Goal: Task Accomplishment & Management: Manage account settings

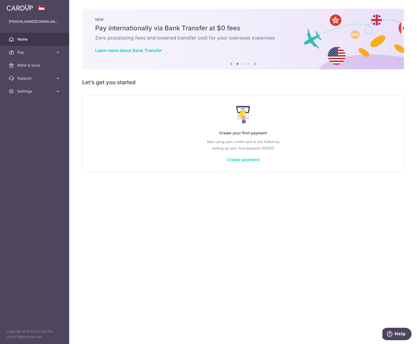
click at [246, 158] on link "Create payment" at bounding box center [243, 159] width 33 height 5
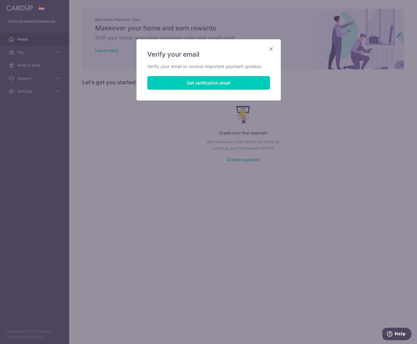
click at [272, 47] on icon "Close" at bounding box center [271, 48] width 6 height 7
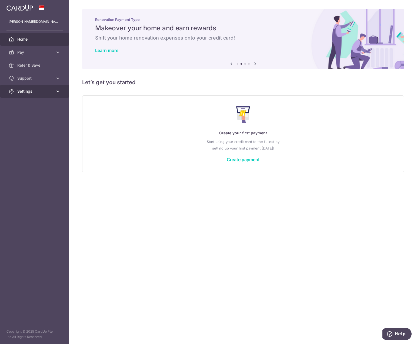
click at [56, 90] on icon at bounding box center [57, 90] width 5 height 5
click at [32, 119] on span "Logout" at bounding box center [35, 116] width 36 height 5
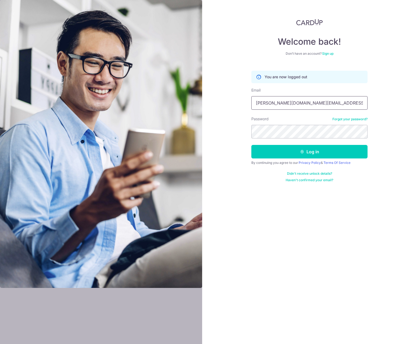
click at [309, 99] on input "[PERSON_NAME][DOMAIN_NAME][EMAIL_ADDRESS][DOMAIN_NAME]" at bounding box center [310, 103] width 116 height 14
type input "darenau@hotmail.sg"
click at [276, 152] on button "Log in" at bounding box center [310, 152] width 116 height 14
